Goal: Information Seeking & Learning: Learn about a topic

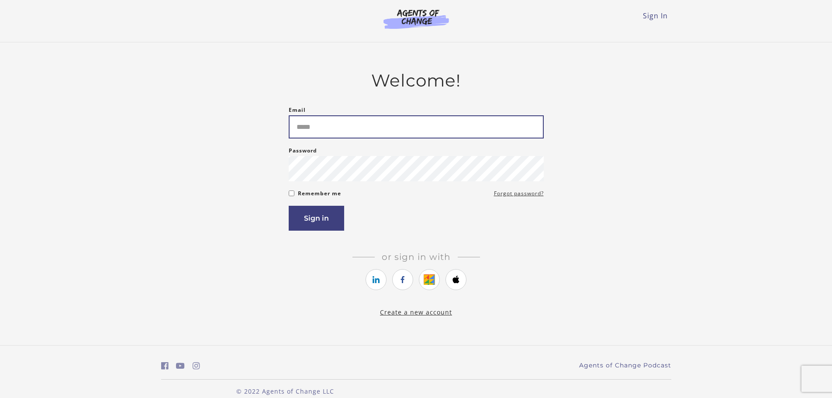
click at [389, 122] on input "Email" at bounding box center [416, 126] width 255 height 23
type input "**********"
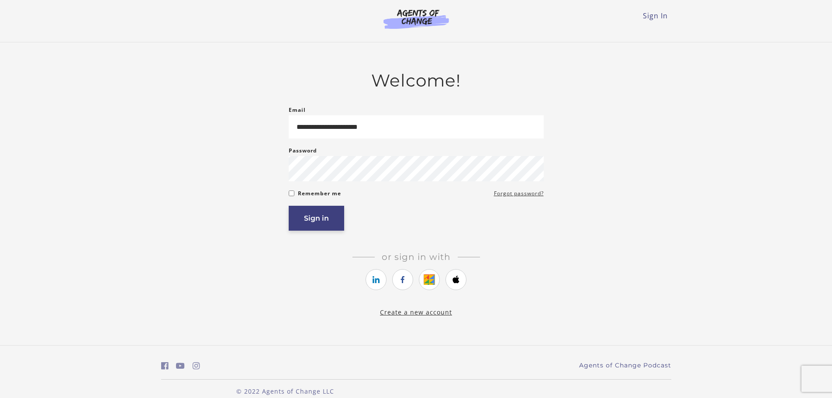
click at [329, 219] on button "Sign in" at bounding box center [316, 218] width 55 height 25
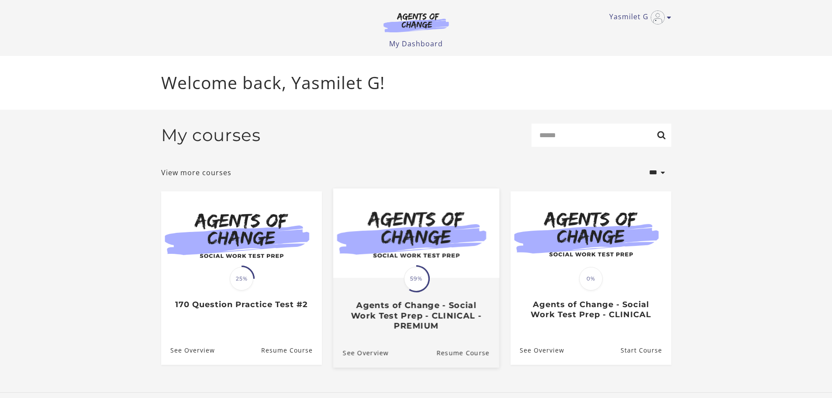
click at [393, 219] on img at bounding box center [416, 233] width 166 height 90
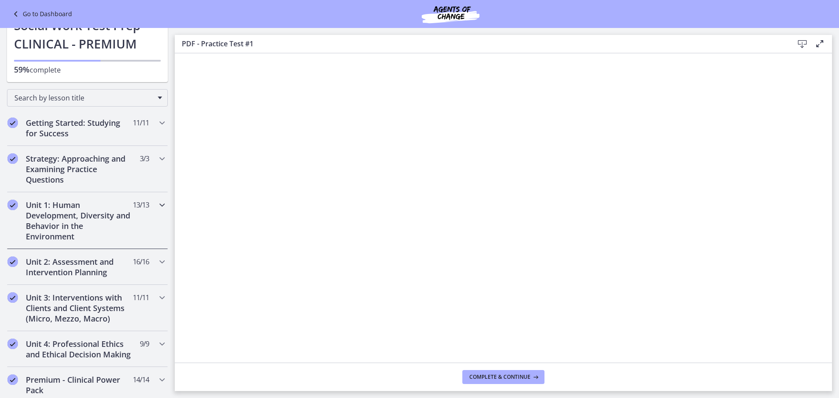
scroll to position [72, 0]
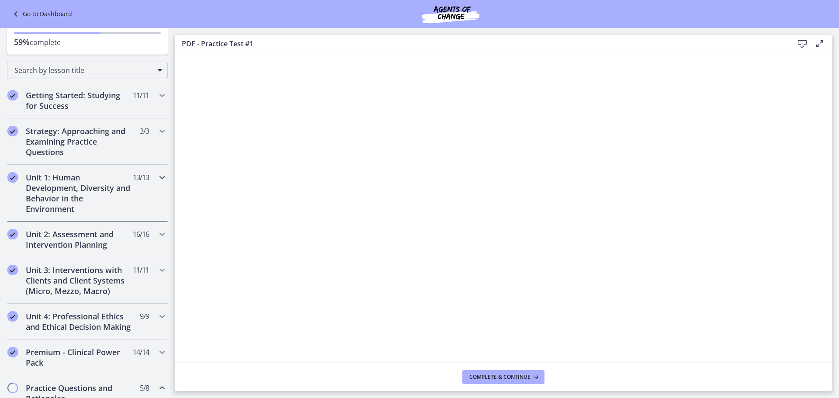
click at [106, 206] on h2 "Unit 1: Human Development, Diversity and Behavior in the Environment" at bounding box center [79, 193] width 107 height 42
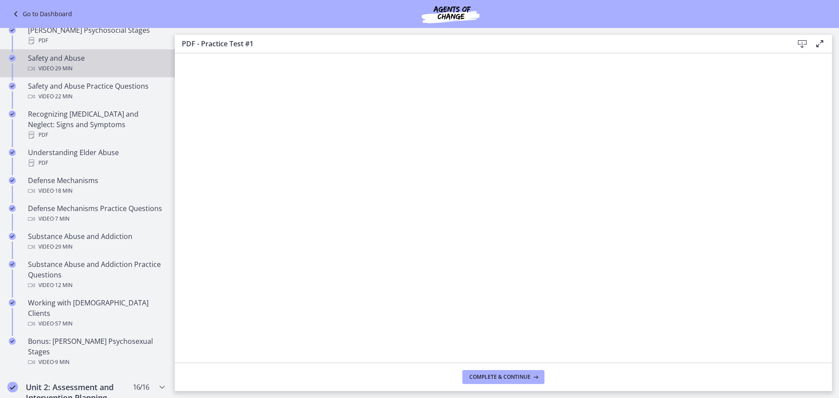
scroll to position [363, 0]
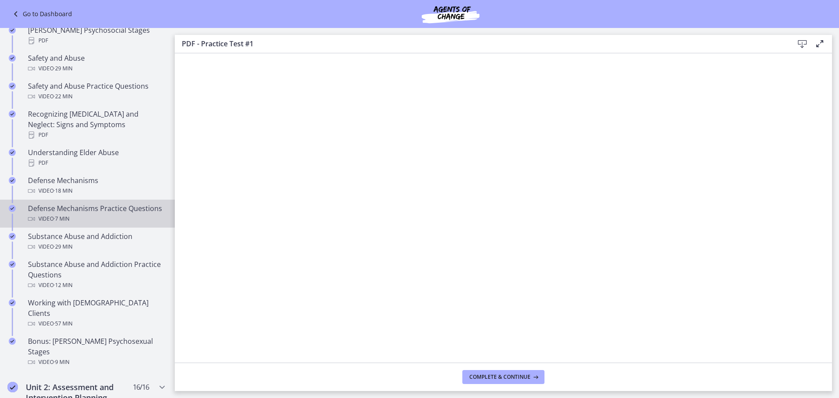
click at [92, 208] on div "Defense Mechanisms Practice Questions Video · 7 min" at bounding box center [96, 213] width 136 height 21
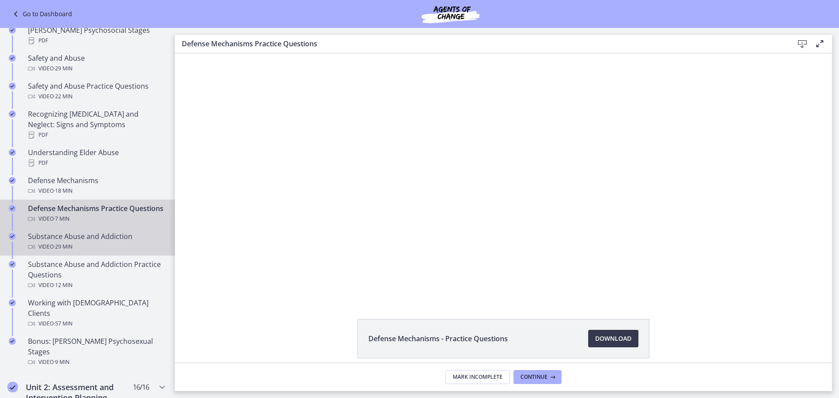
click at [100, 241] on div "Substance Abuse and Addiction Video · 29 min" at bounding box center [96, 241] width 136 height 21
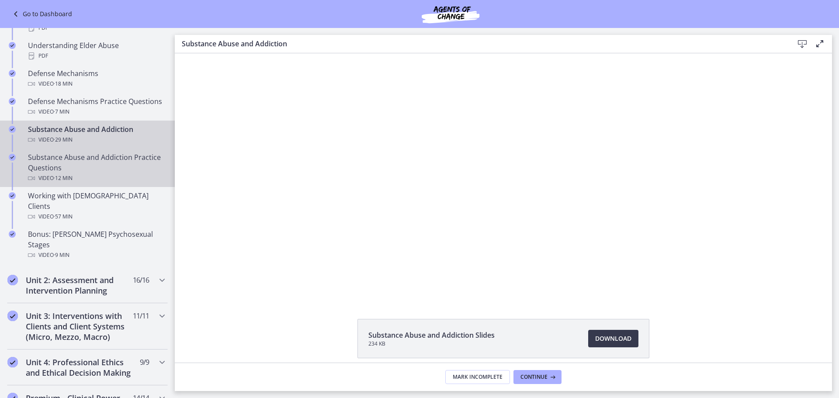
scroll to position [470, 0]
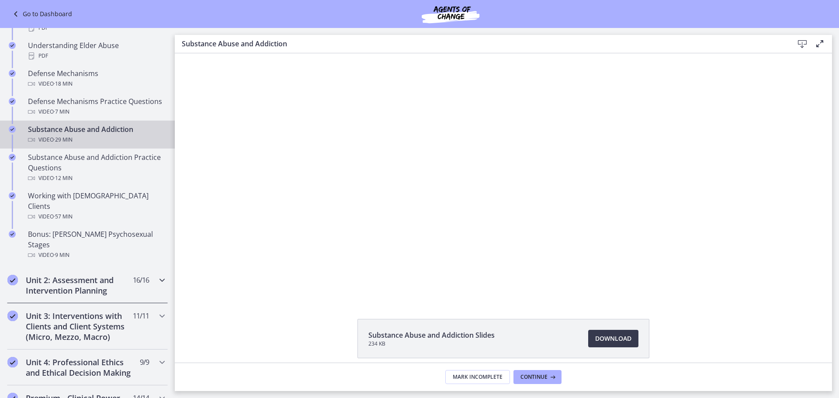
click at [84, 275] on h2 "Unit 2: Assessment and Intervention Planning" at bounding box center [79, 285] width 107 height 21
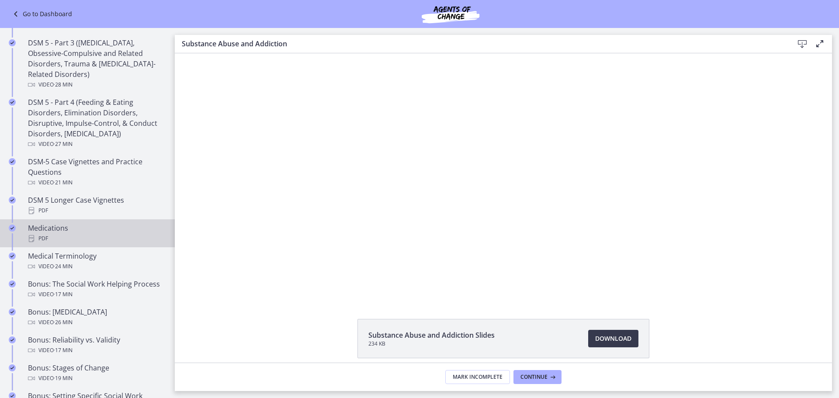
click at [131, 238] on div "PDF" at bounding box center [96, 238] width 136 height 10
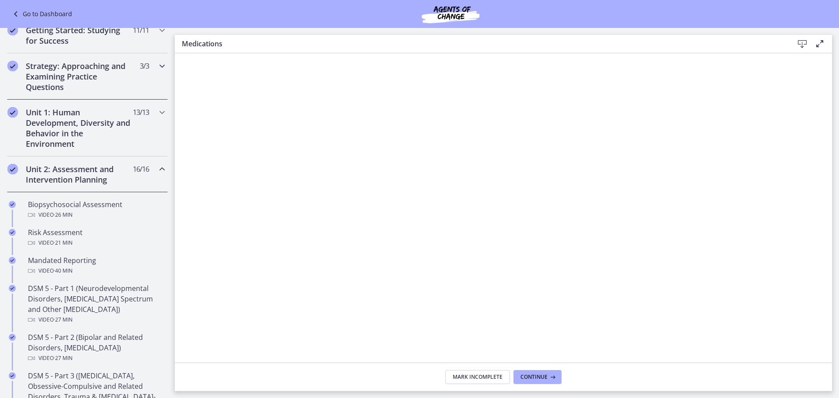
scroll to position [136, 0]
click at [77, 125] on h2 "Unit 1: Human Development, Diversity and Behavior in the Environment" at bounding box center [79, 128] width 107 height 42
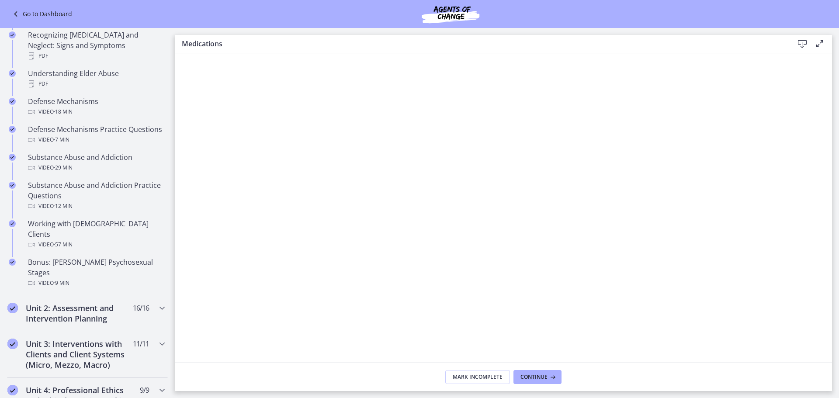
scroll to position [441, 0]
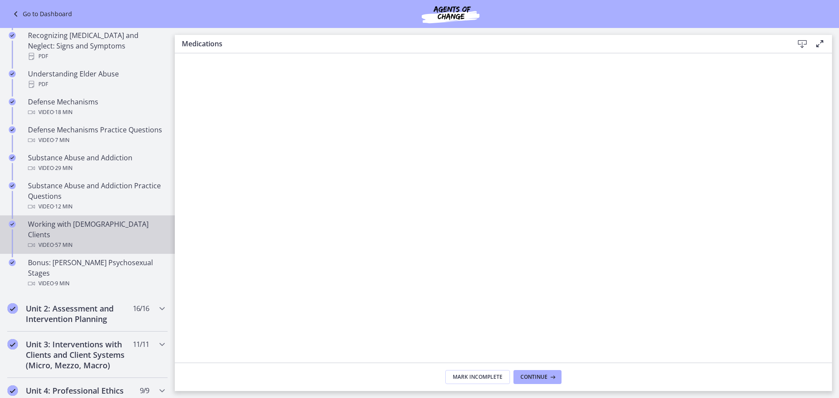
click at [84, 226] on div "Working with [DEMOGRAPHIC_DATA] Clients Video · 57 min" at bounding box center [96, 234] width 136 height 31
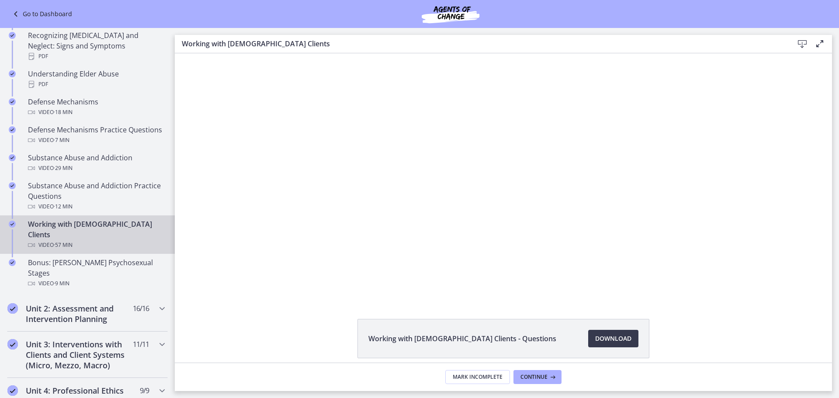
scroll to position [38, 0]
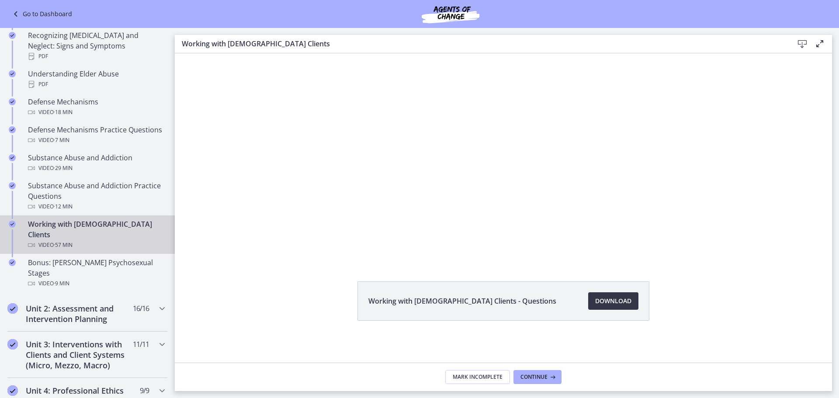
click at [602, 302] on span "Download Opens in a new window" at bounding box center [613, 301] width 36 height 10
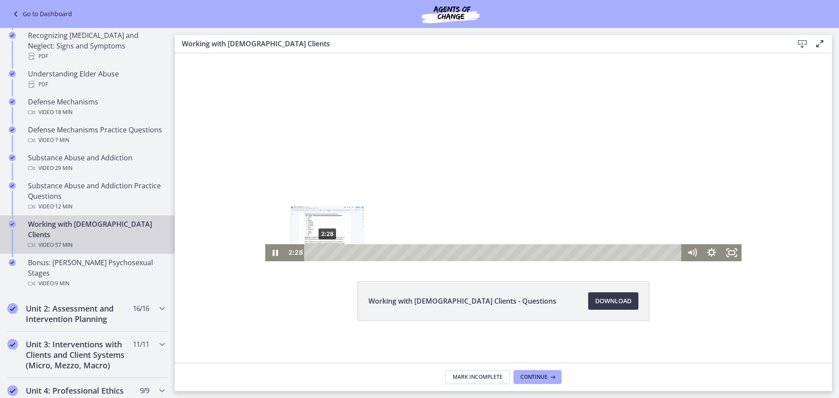
click at [324, 252] on div "2:28" at bounding box center [493, 252] width 365 height 17
click at [342, 253] on div "5:14" at bounding box center [493, 252] width 365 height 17
click at [363, 252] on div "8:21" at bounding box center [493, 252] width 365 height 17
click at [467, 156] on div at bounding box center [503, 139] width 476 height 246
click at [478, 254] on div "26:11" at bounding box center [493, 252] width 365 height 17
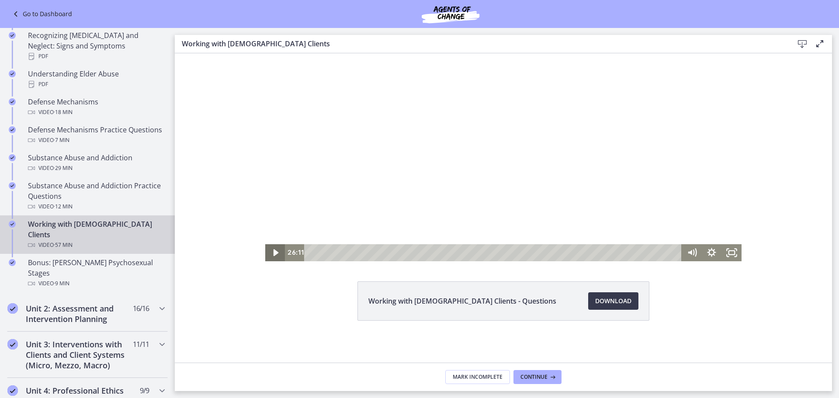
click at [273, 251] on icon "Play Video" at bounding box center [275, 252] width 5 height 7
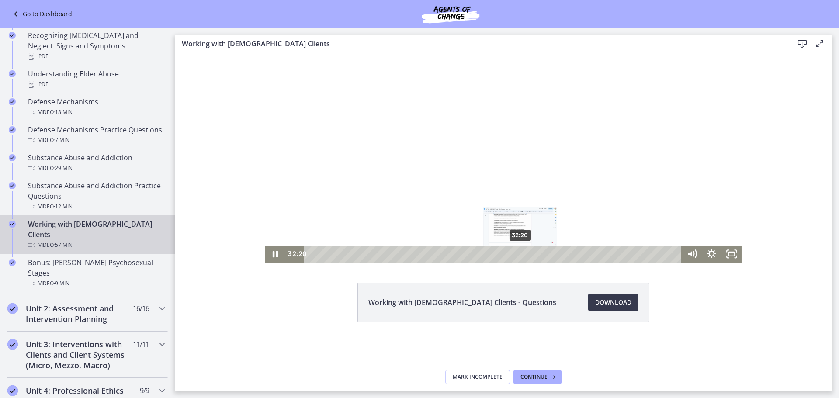
click at [517, 255] on div "32:20" at bounding box center [493, 254] width 365 height 17
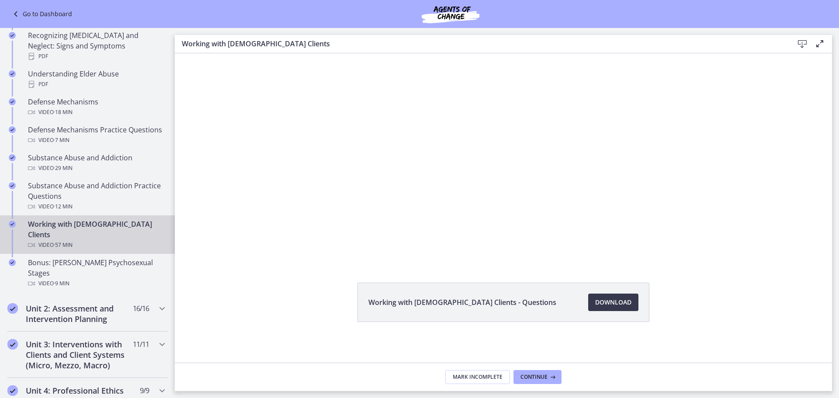
click at [802, 43] on icon at bounding box center [802, 44] width 10 height 10
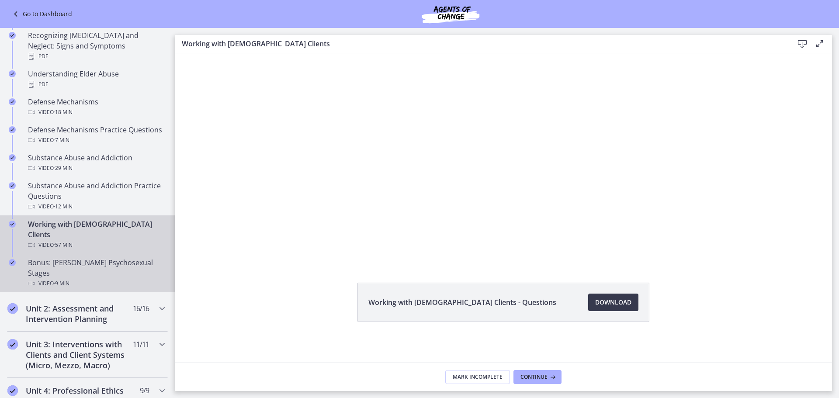
click at [80, 257] on div "Bonus: Freud's Psychosexual Stages Video · 9 min" at bounding box center [96, 272] width 136 height 31
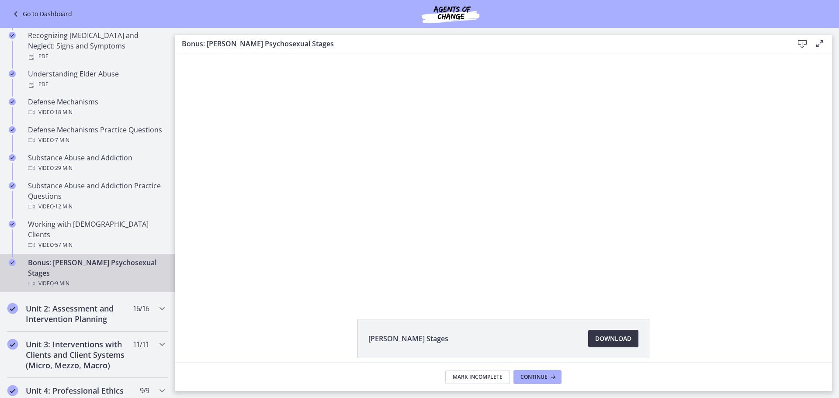
click at [604, 337] on span "Download Opens in a new window" at bounding box center [613, 338] width 36 height 10
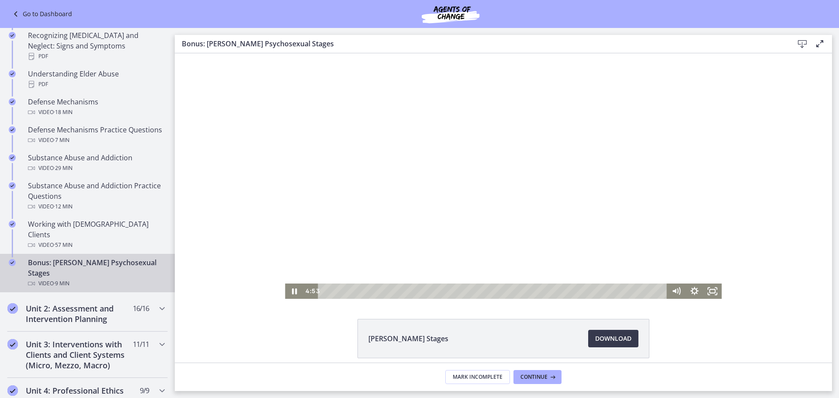
click at [477, 194] on div at bounding box center [503, 176] width 436 height 246
click at [487, 291] on div "4:36" at bounding box center [494, 291] width 338 height 15
click at [470, 291] on div "4:08" at bounding box center [494, 291] width 338 height 15
click at [376, 293] on div "1:30" at bounding box center [494, 291] width 338 height 15
click at [490, 213] on div at bounding box center [503, 176] width 436 height 246
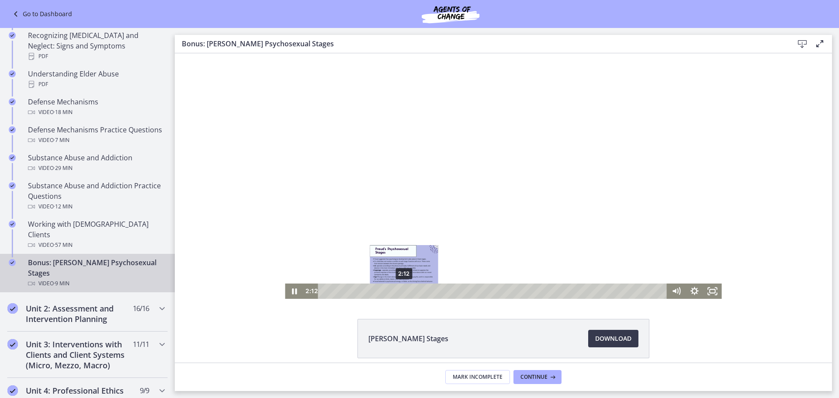
click at [401, 290] on div "2:12" at bounding box center [494, 291] width 338 height 15
click at [397, 292] on div "2:06" at bounding box center [494, 291] width 338 height 15
click at [514, 180] on div at bounding box center [503, 176] width 436 height 246
